Goal: Find specific page/section: Find specific page/section

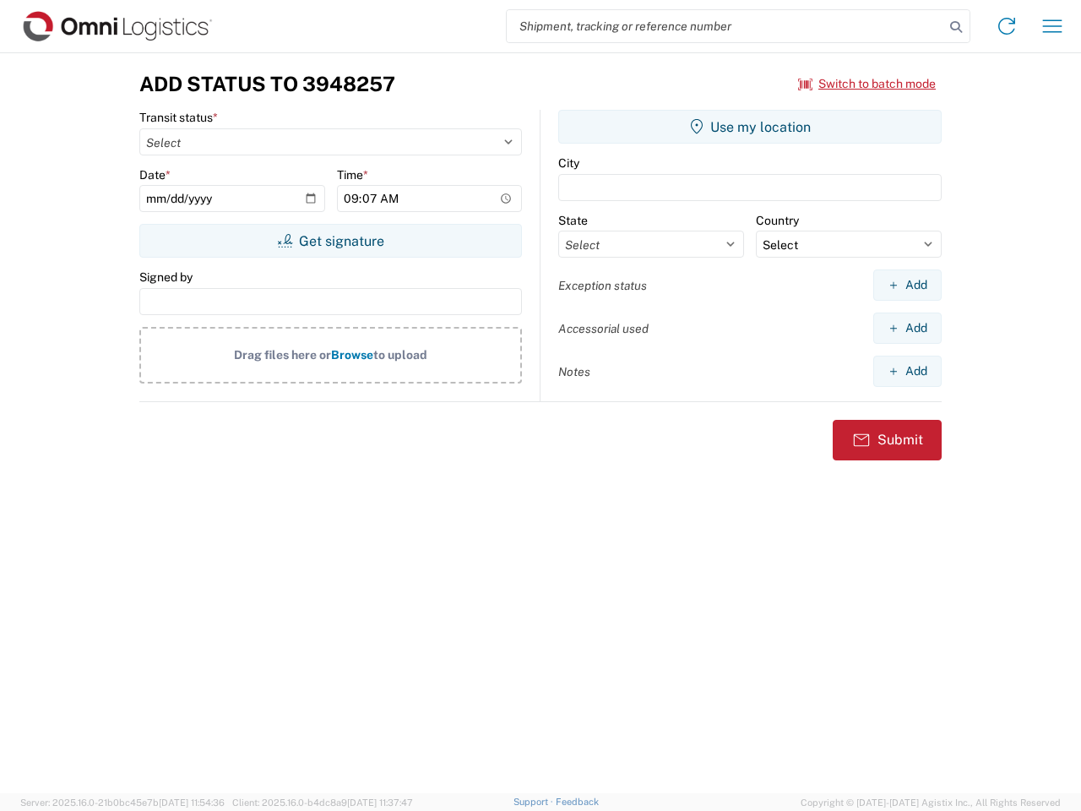
click at [725, 26] on input "search" at bounding box center [725, 26] width 437 height 32
click at [956, 27] on icon at bounding box center [956, 27] width 24 height 24
click at [1006, 26] on icon at bounding box center [1006, 26] width 27 height 27
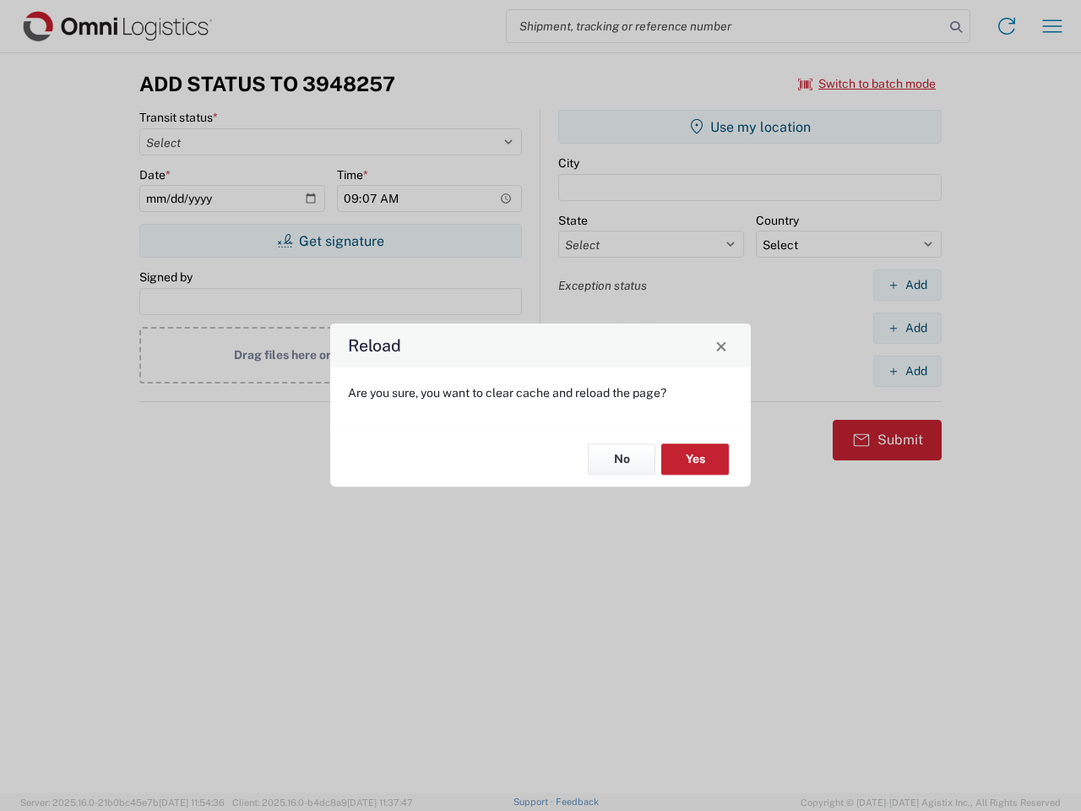
click at [1052, 26] on div "Reload Are you sure, you want to clear cache and reload the page? No Yes" at bounding box center [540, 405] width 1081 height 811
click at [867, 84] on div "Reload Are you sure, you want to clear cache and reload the page? No Yes" at bounding box center [540, 405] width 1081 height 811
click at [330, 241] on div "Reload Are you sure, you want to clear cache and reload the page? No Yes" at bounding box center [540, 405] width 1081 height 811
click at [750, 127] on div "Reload Are you sure, you want to clear cache and reload the page? No Yes" at bounding box center [540, 405] width 1081 height 811
click at [907, 285] on div "Reload Are you sure, you want to clear cache and reload the page? No Yes" at bounding box center [540, 405] width 1081 height 811
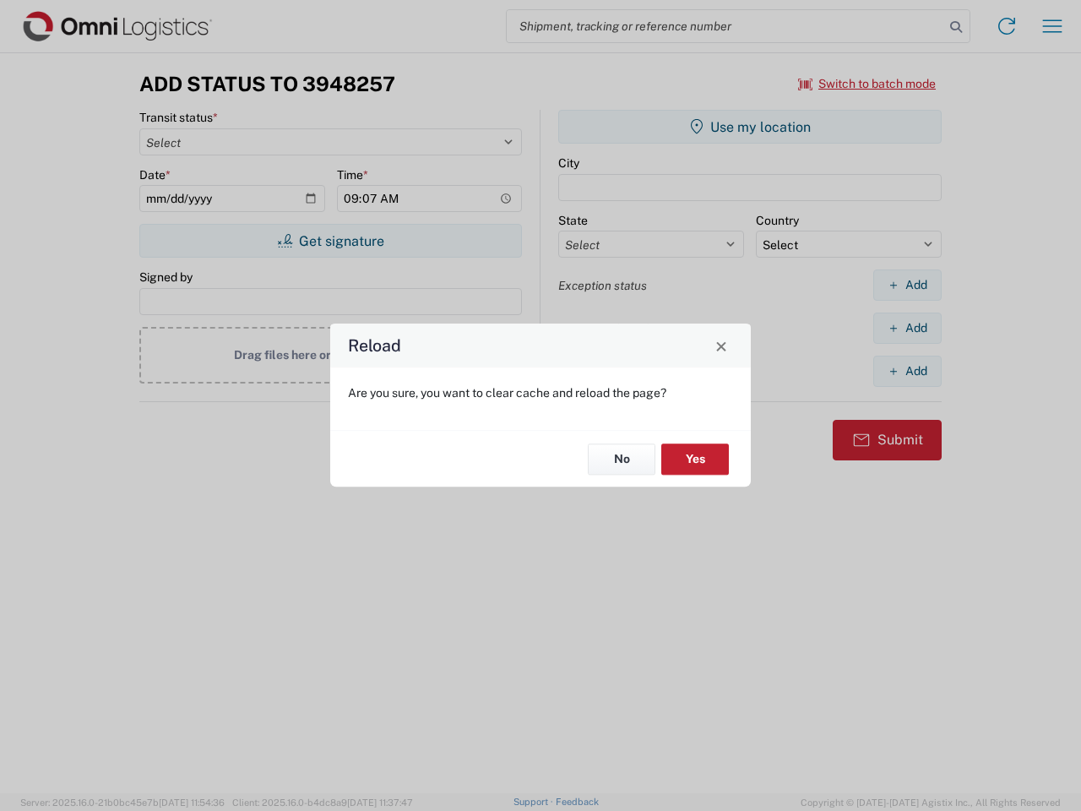
click at [907, 328] on div "Reload Are you sure, you want to clear cache and reload the page? No Yes" at bounding box center [540, 405] width 1081 height 811
click at [907, 371] on div "Reload Are you sure, you want to clear cache and reload the page? No Yes" at bounding box center [540, 405] width 1081 height 811
